Goal: Task Accomplishment & Management: Use online tool/utility

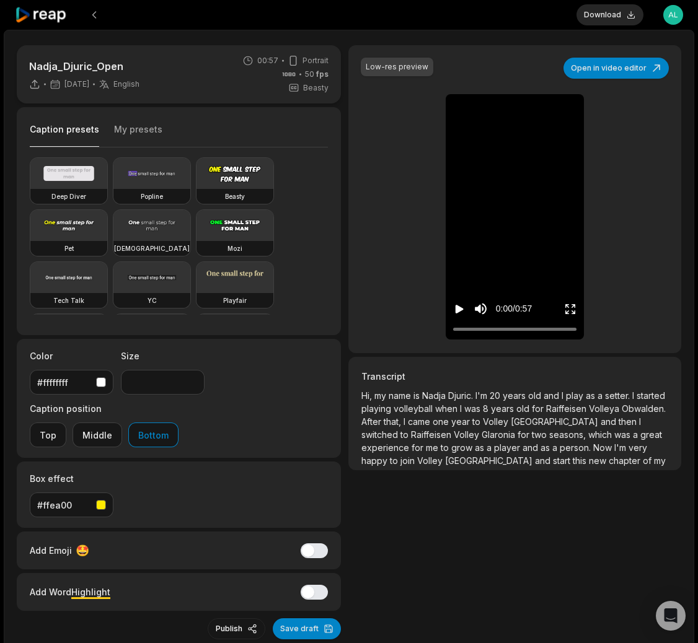
click at [454, 309] on icon "Play video" at bounding box center [459, 309] width 12 height 12
click at [454, 309] on icon "Pause video" at bounding box center [459, 309] width 12 height 12
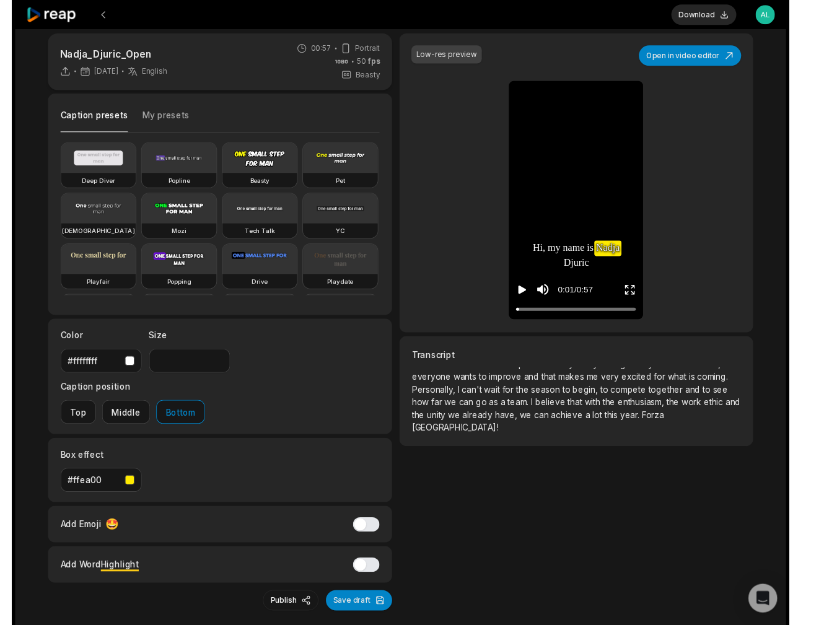
scroll to position [88, 0]
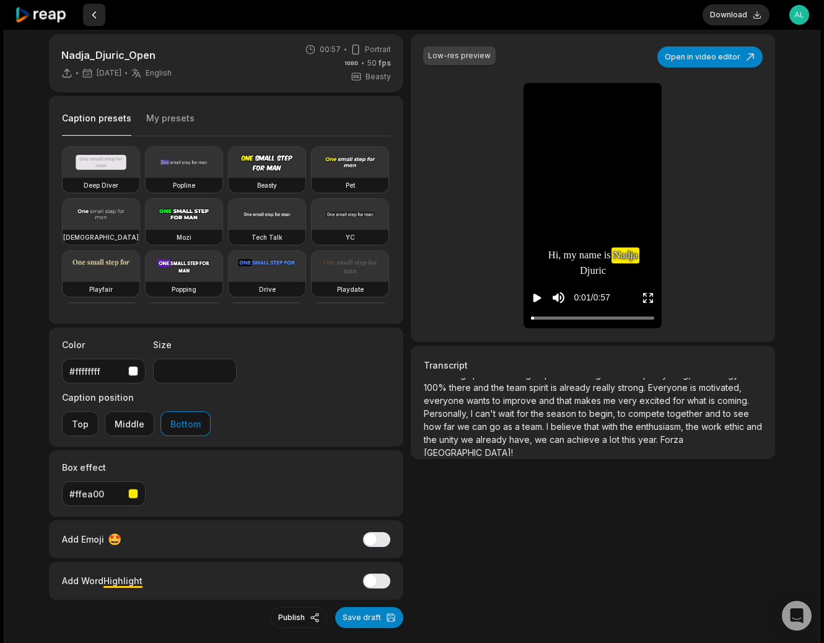
click at [95, 17] on button at bounding box center [94, 15] width 22 height 22
click at [56, 18] on icon at bounding box center [41, 15] width 53 height 17
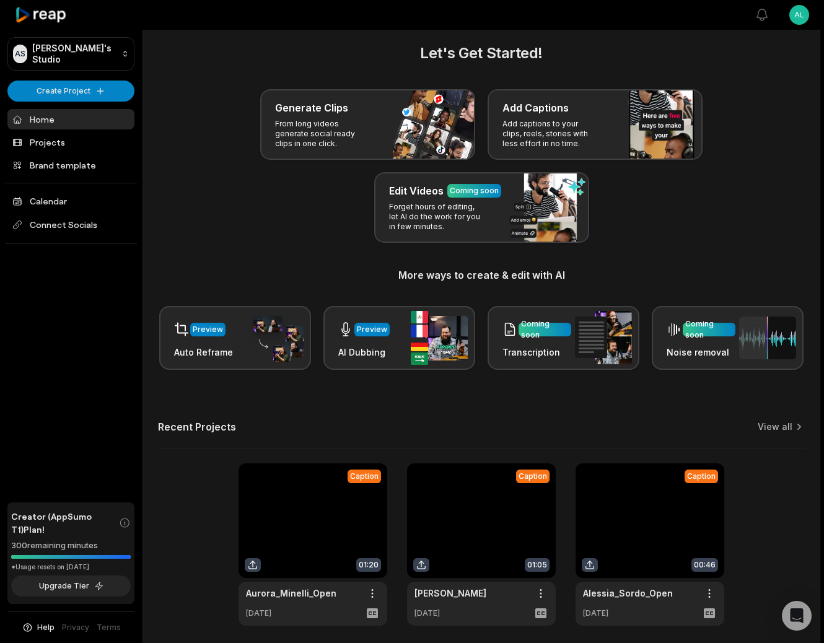
click at [320, 554] on link at bounding box center [313, 544] width 149 height 162
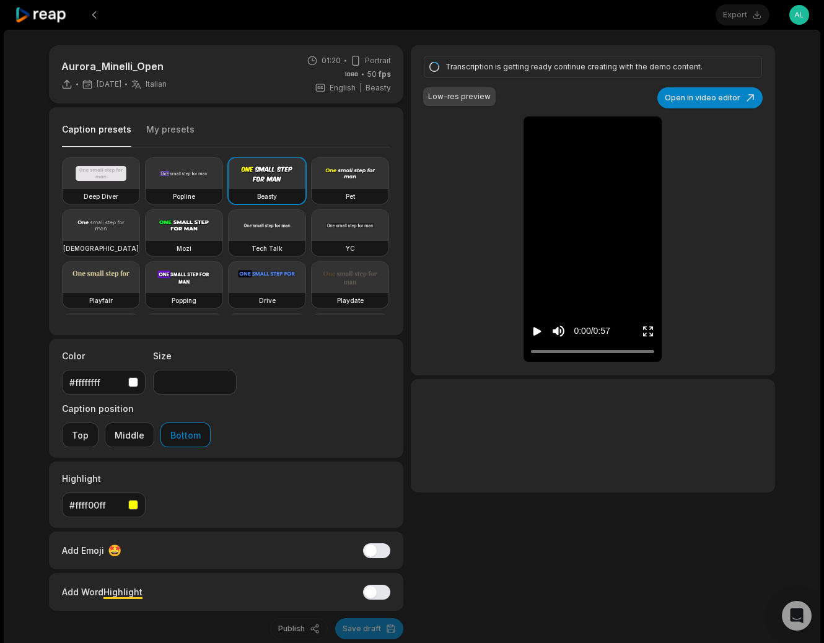
type input "**"
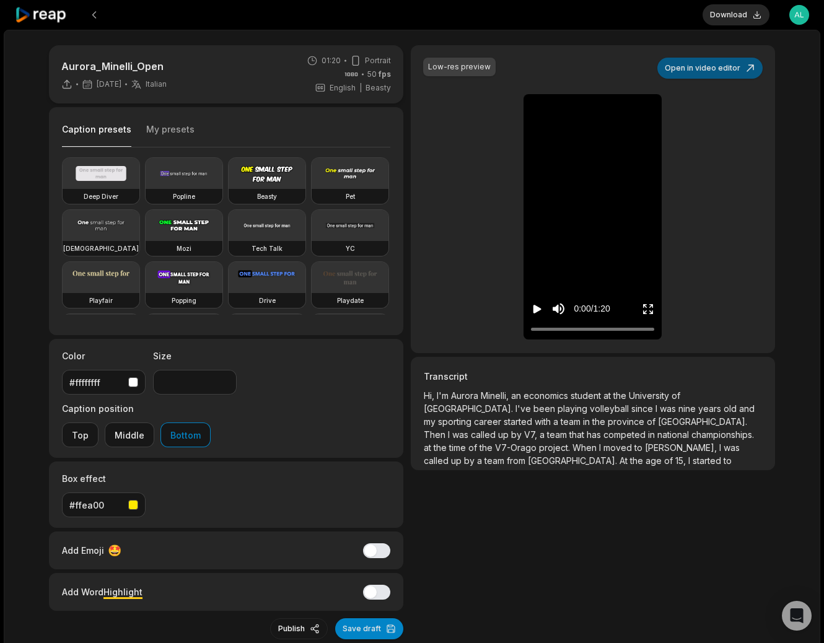
click at [697, 72] on button "Open in video editor" at bounding box center [709, 68] width 105 height 21
